Goal: Browse casually: Explore the website without a specific task or goal

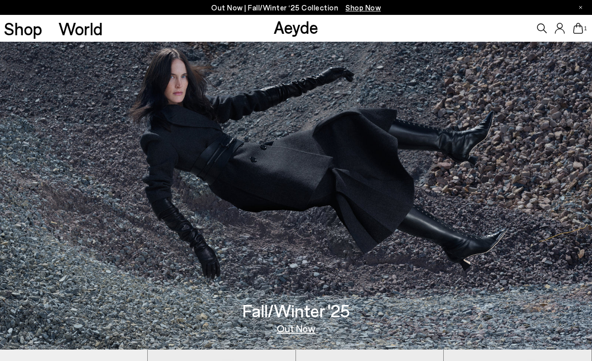
scroll to position [10, 0]
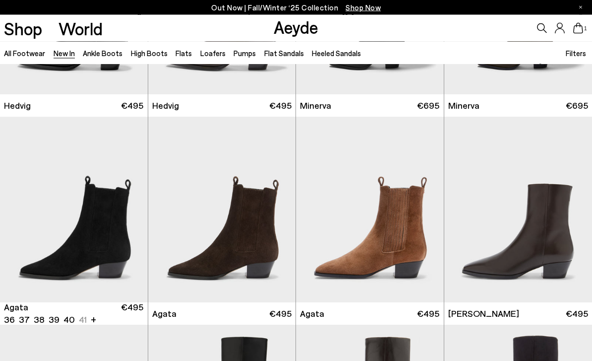
scroll to position [156, 0]
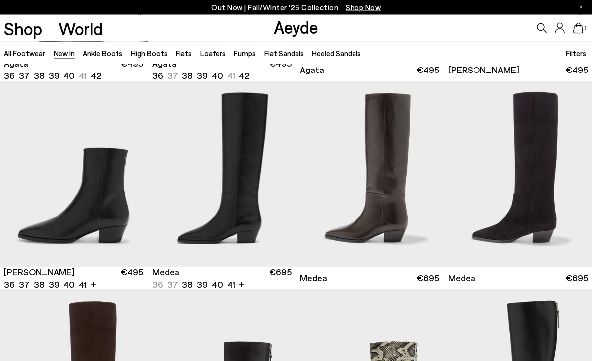
scroll to position [399, 0]
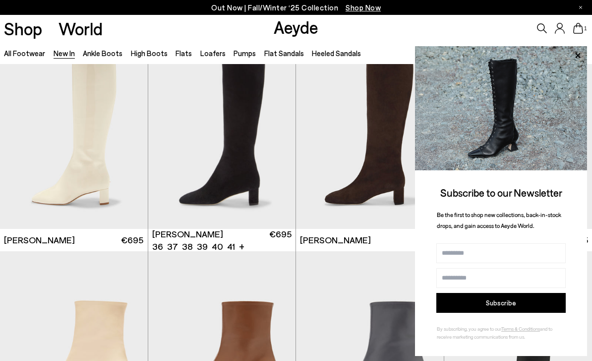
scroll to position [2109, 0]
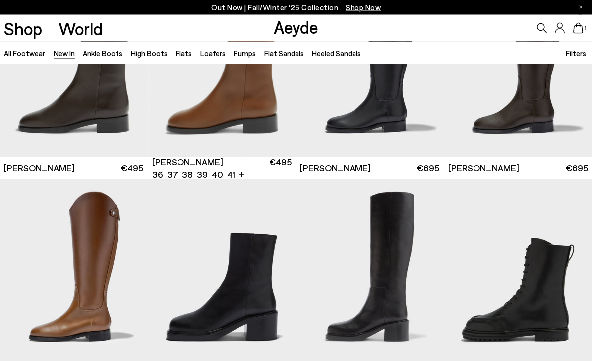
scroll to position [3632, 0]
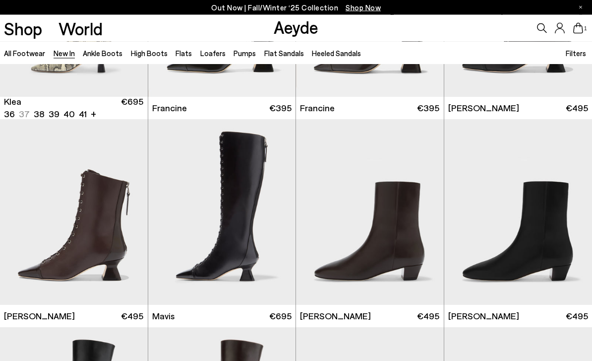
scroll to position [985, 0]
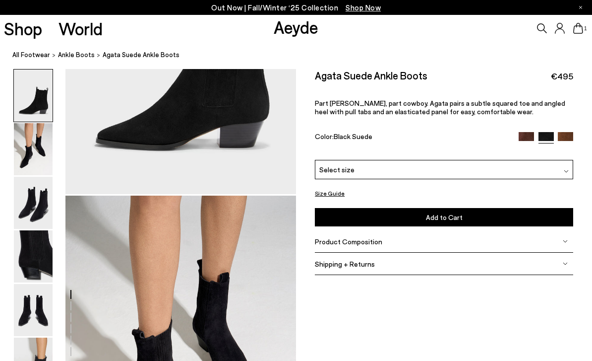
scroll to position [170, 0]
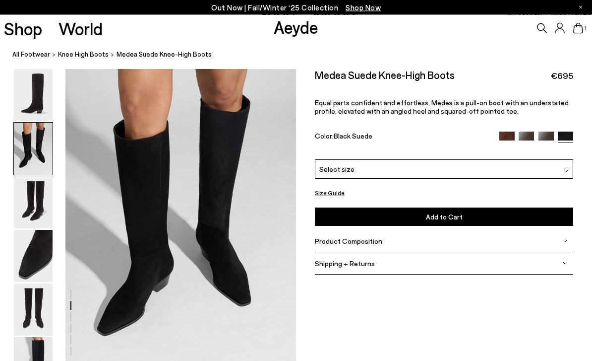
scroll to position [310, 0]
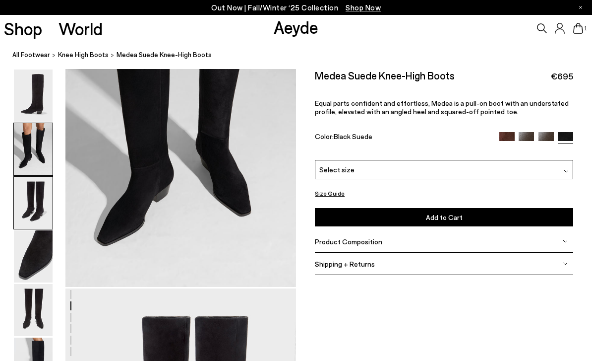
click at [36, 69] on img at bounding box center [33, 95] width 39 height 52
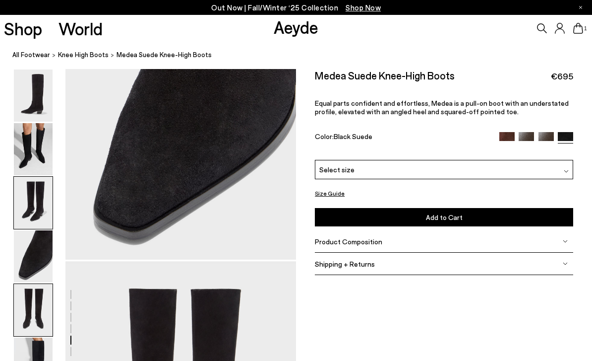
scroll to position [1237, 0]
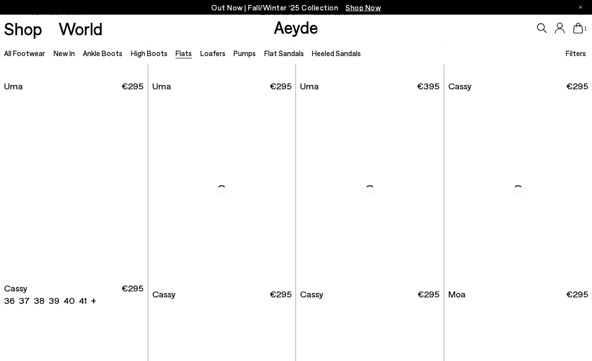
scroll to position [1219, 0]
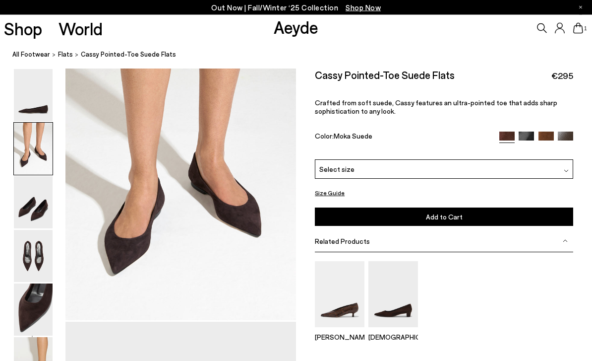
scroll to position [310, 0]
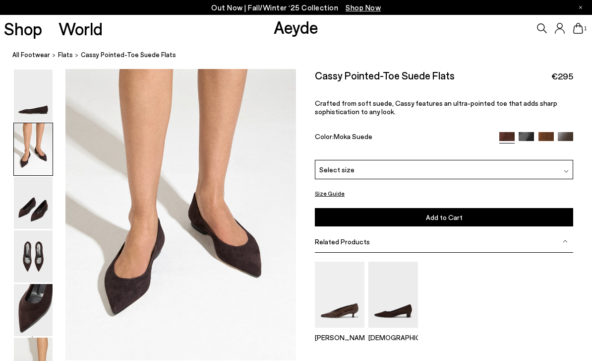
click at [526, 139] on img at bounding box center [526, 139] width 15 height 15
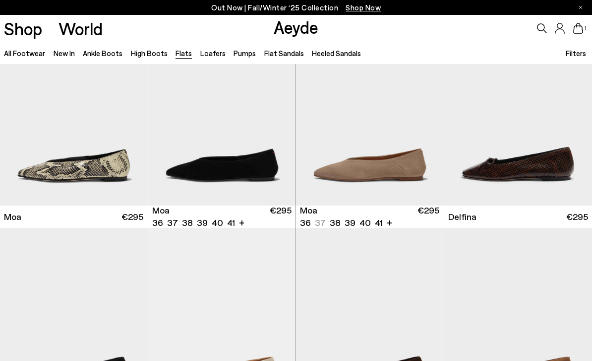
scroll to position [1740, 0]
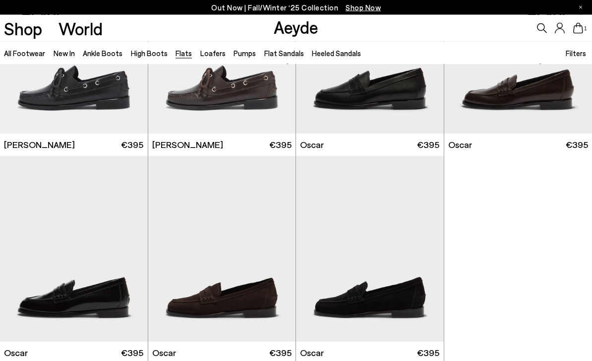
scroll to position [4276, 0]
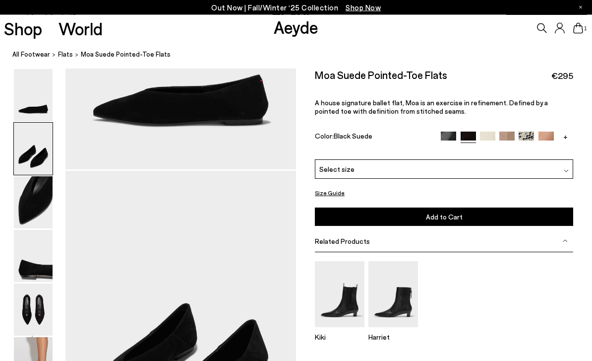
scroll to position [310, 0]
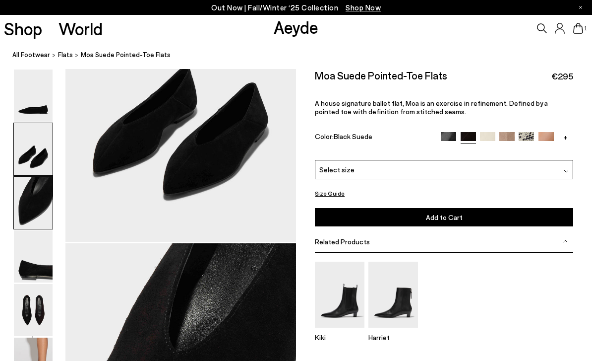
click at [24, 78] on img at bounding box center [33, 95] width 39 height 52
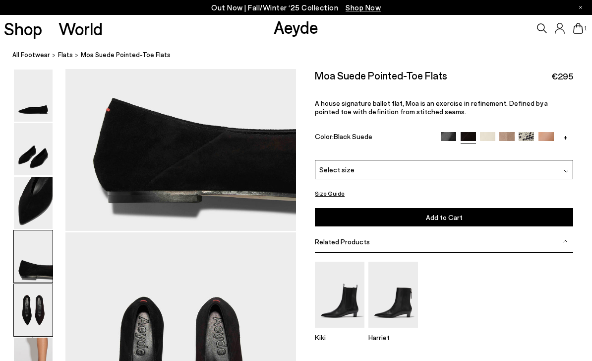
click at [29, 181] on img at bounding box center [33, 203] width 39 height 52
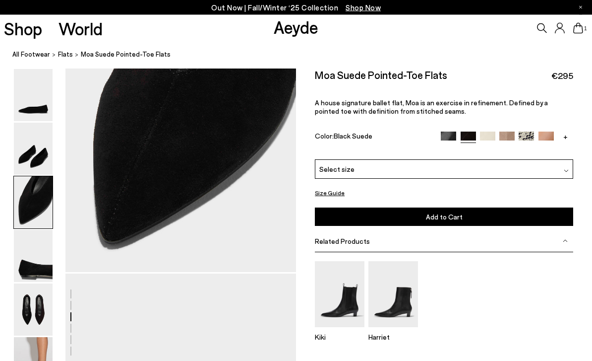
scroll to position [707, 0]
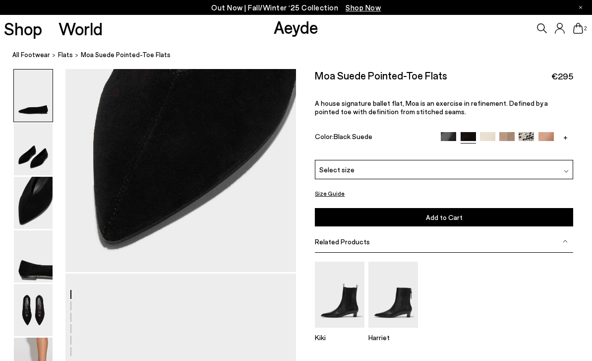
scroll to position [707, 0]
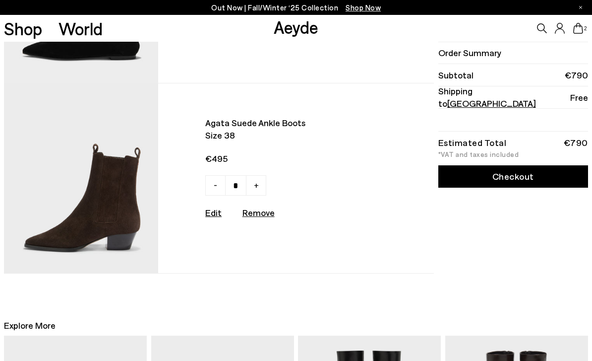
scroll to position [191, 0]
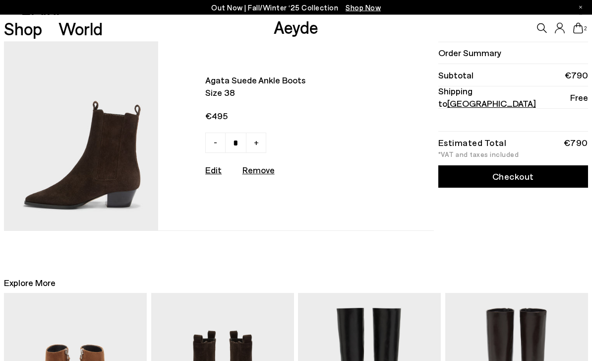
type input "*"
click at [254, 173] on u "Remove" at bounding box center [259, 169] width 32 height 11
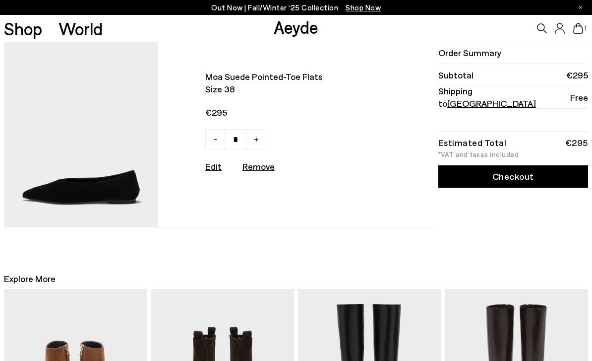
scroll to position [0, 0]
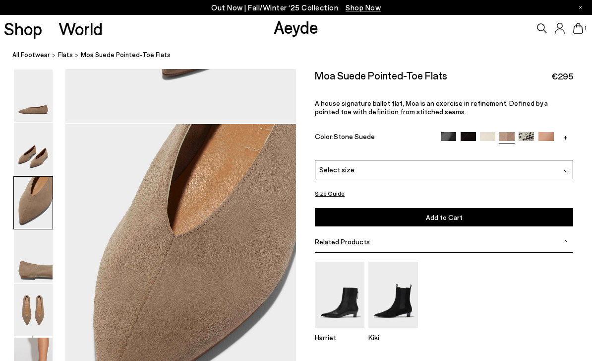
scroll to position [619, 0]
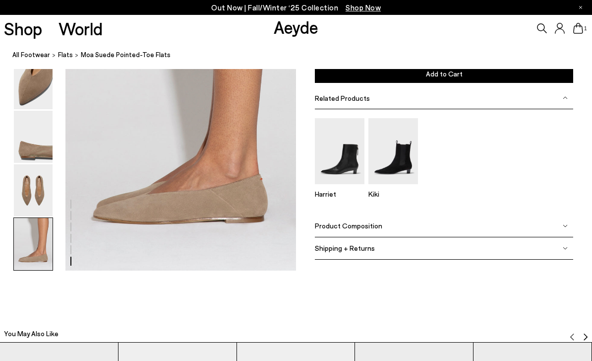
click at [35, 270] on img at bounding box center [33, 244] width 39 height 52
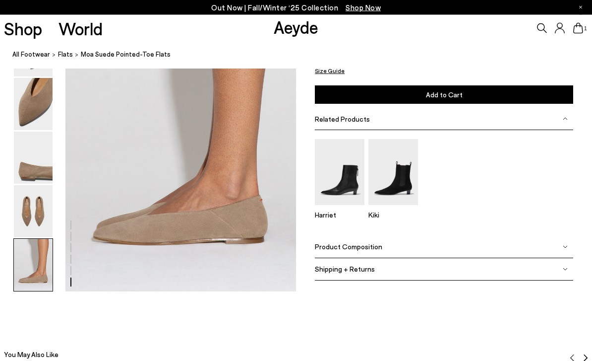
scroll to position [1613, 0]
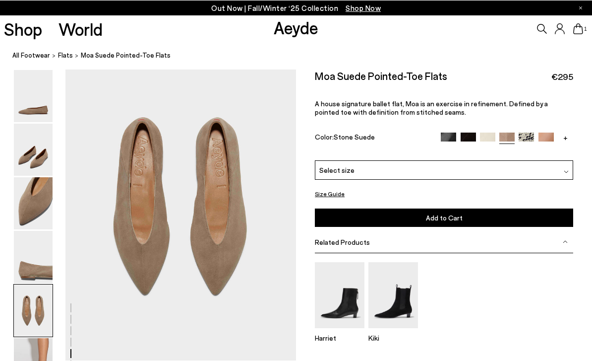
scroll to position [1237, 0]
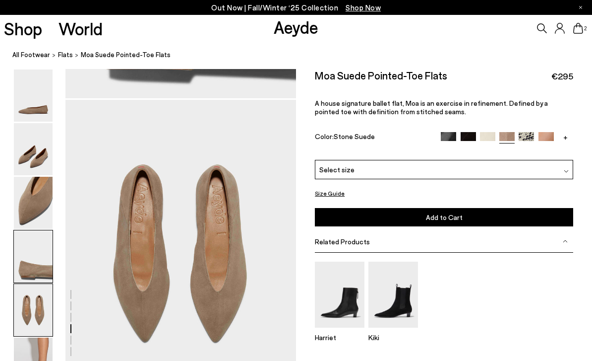
scroll to position [1188, 0]
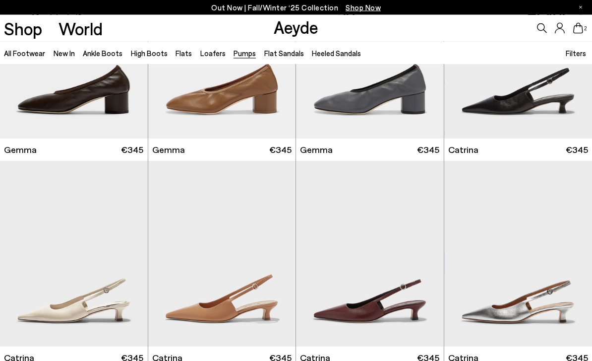
scroll to position [2399, 0]
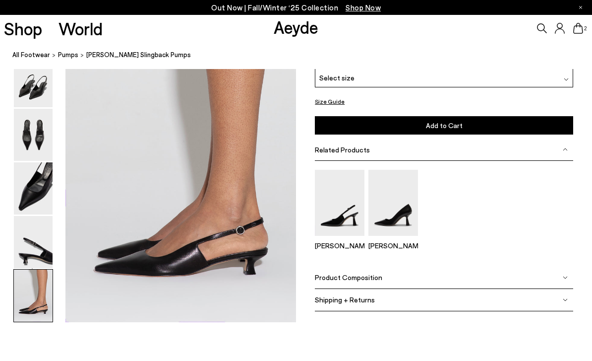
scroll to position [1613, 0]
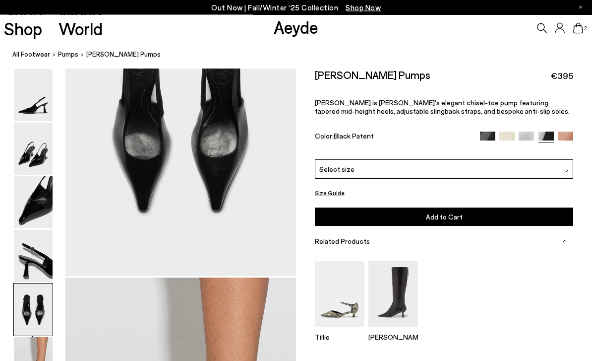
scroll to position [1308, 0]
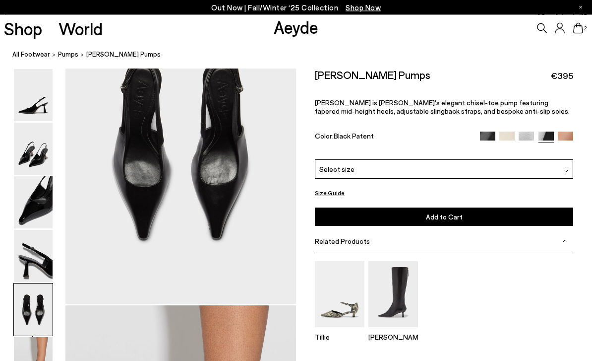
click at [489, 136] on img at bounding box center [487, 139] width 15 height 15
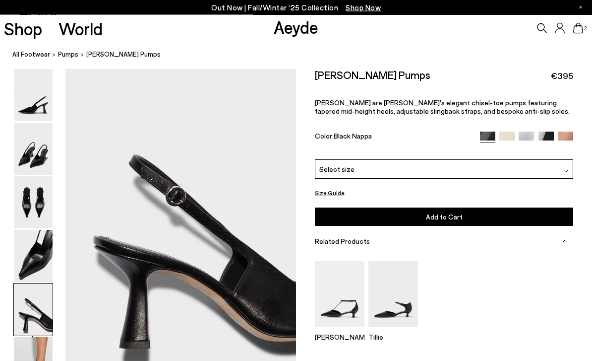
scroll to position [1234, 0]
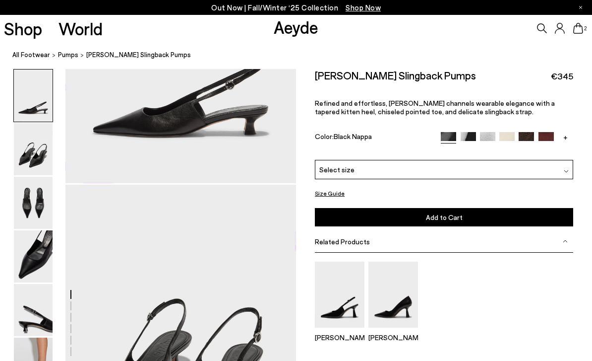
scroll to position [193, 0]
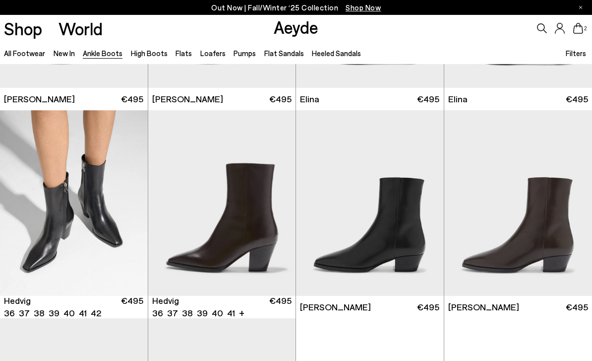
scroll to position [160, 0]
